Goal: Task Accomplishment & Management: Use online tool/utility

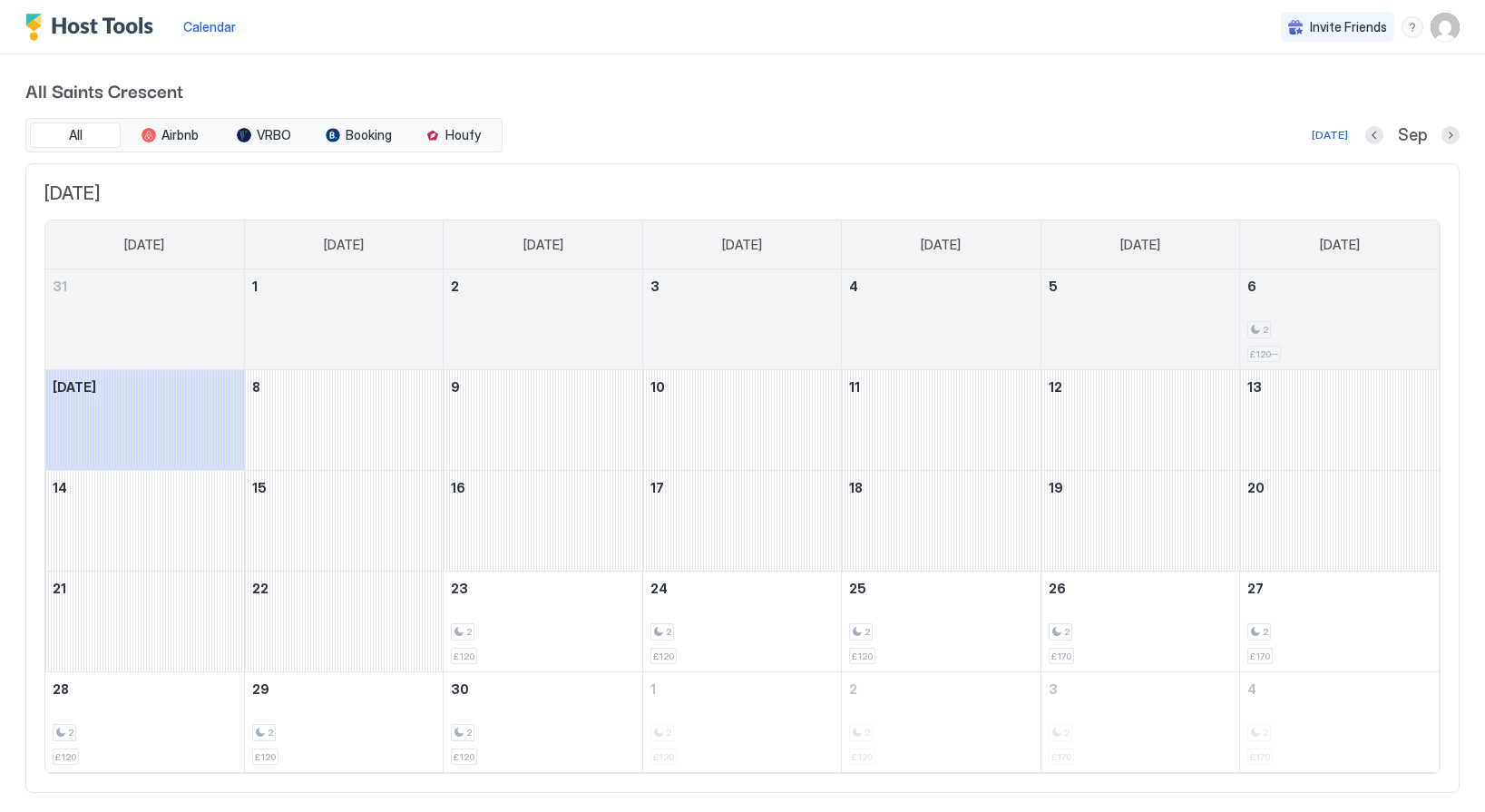
click at [227, 26] on span "Calendar" at bounding box center [208, 27] width 52 height 16
click at [293, 36] on div "Calendar Invite Friends CL" at bounding box center [742, 27] width 1485 height 54
click at [1449, 28] on img "User profile" at bounding box center [1444, 27] width 29 height 29
click at [1067, 108] on div at bounding box center [742, 406] width 1485 height 812
click at [1447, 137] on button "Next month" at bounding box center [1450, 135] width 18 height 18
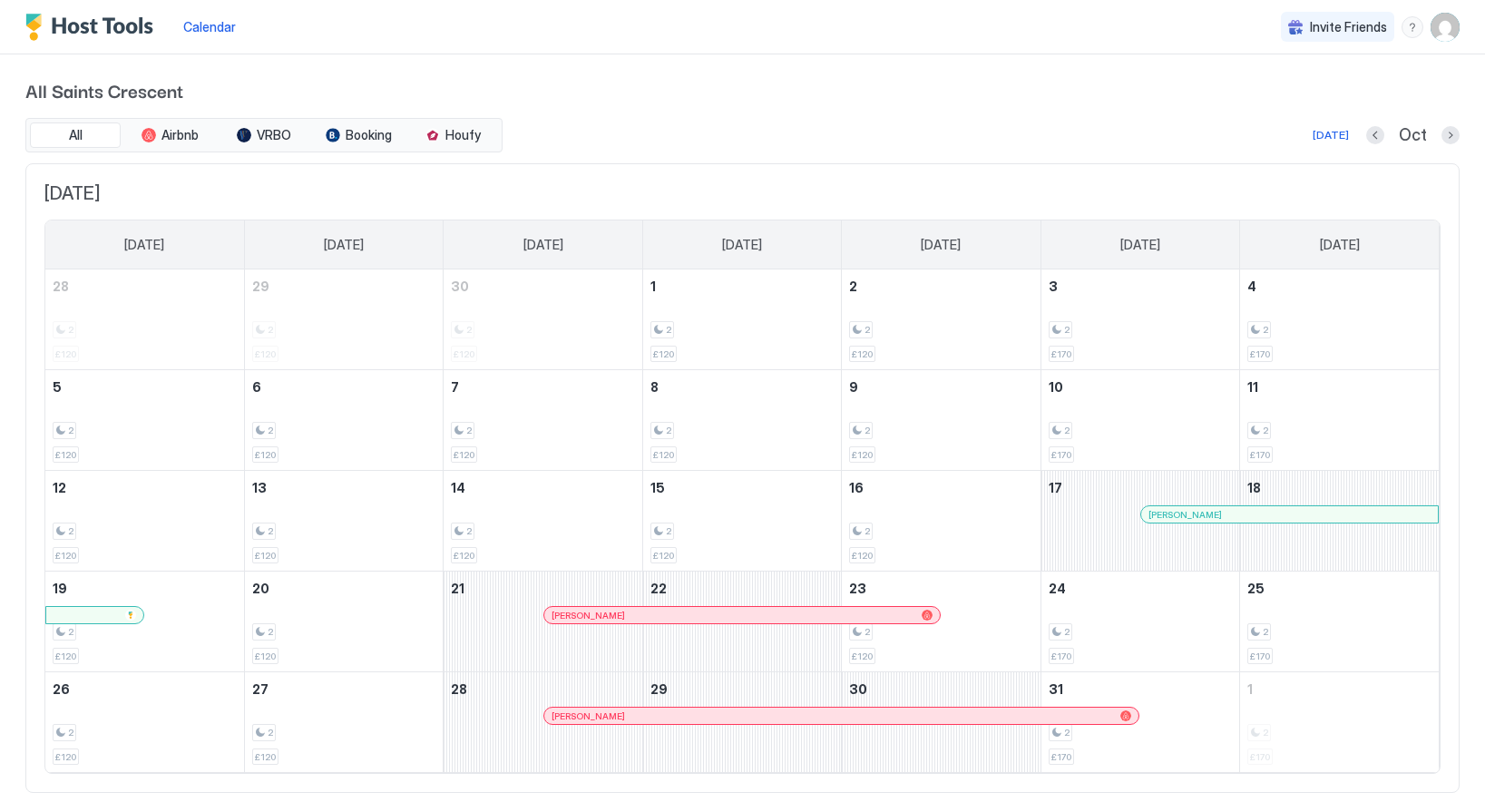
click at [838, 610] on div at bounding box center [838, 614] width 15 height 15
